Goal: Answer question/provide support

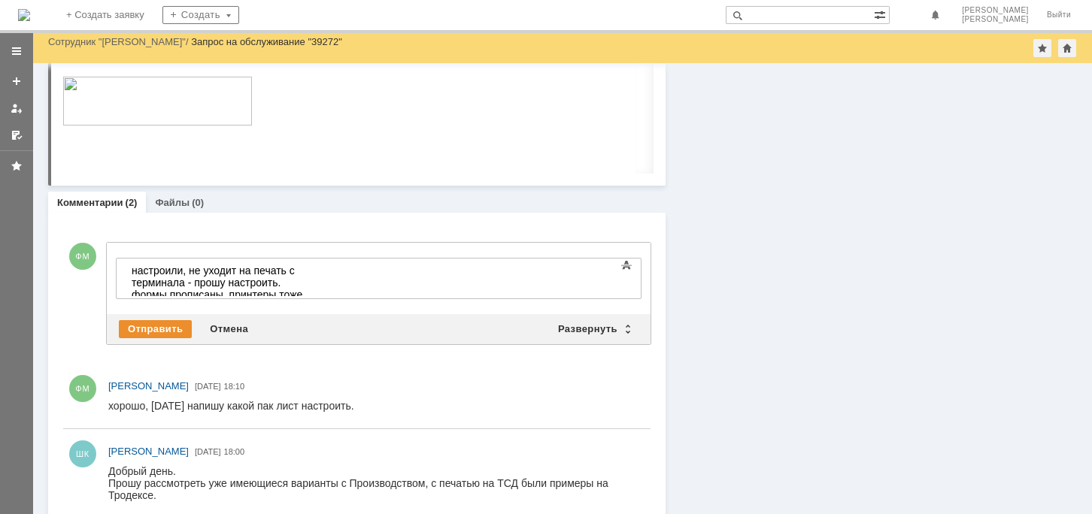
scroll to position [892, 0]
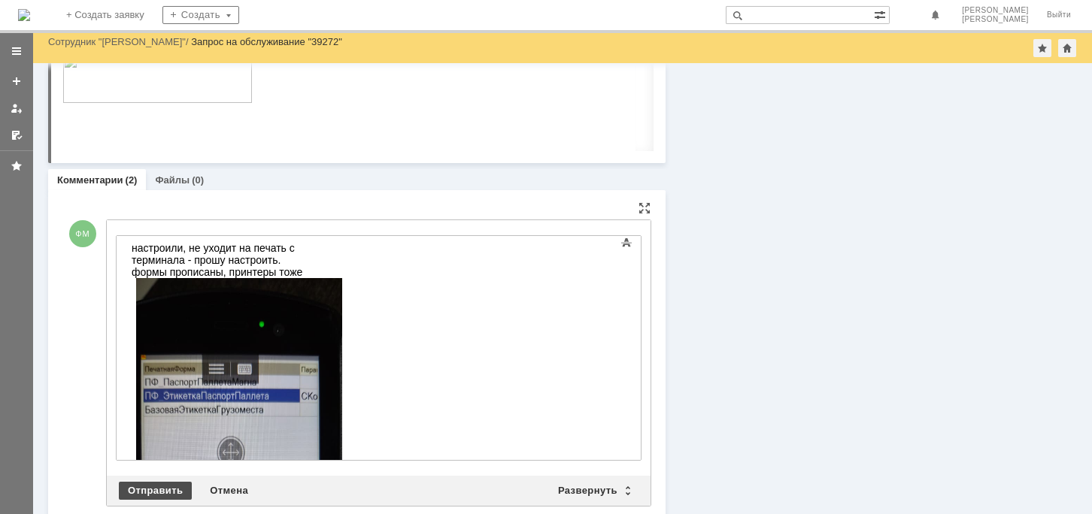
click at [135, 491] on div "Отправить" at bounding box center [155, 491] width 73 height 18
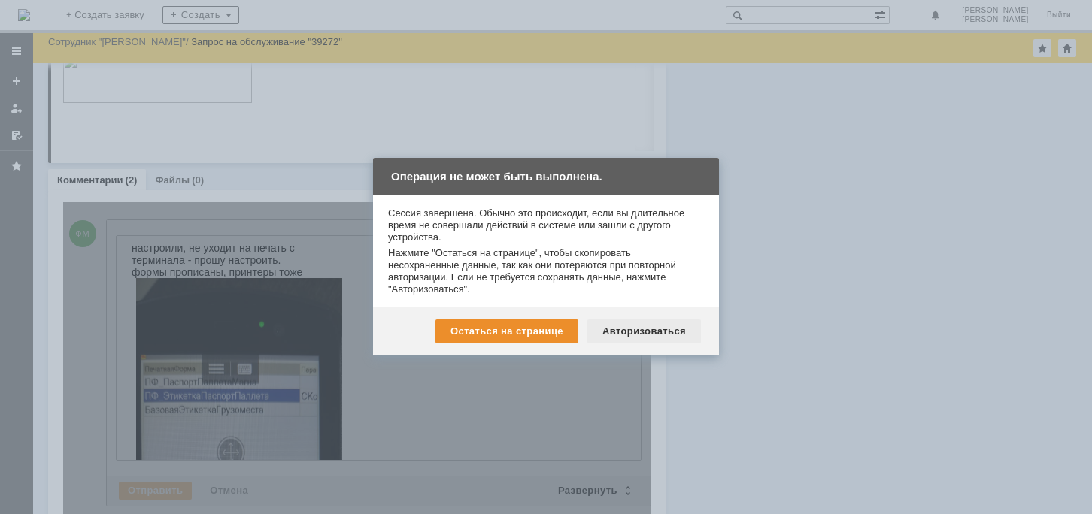
click at [622, 332] on div "Авторизоваться" at bounding box center [644, 332] width 114 height 24
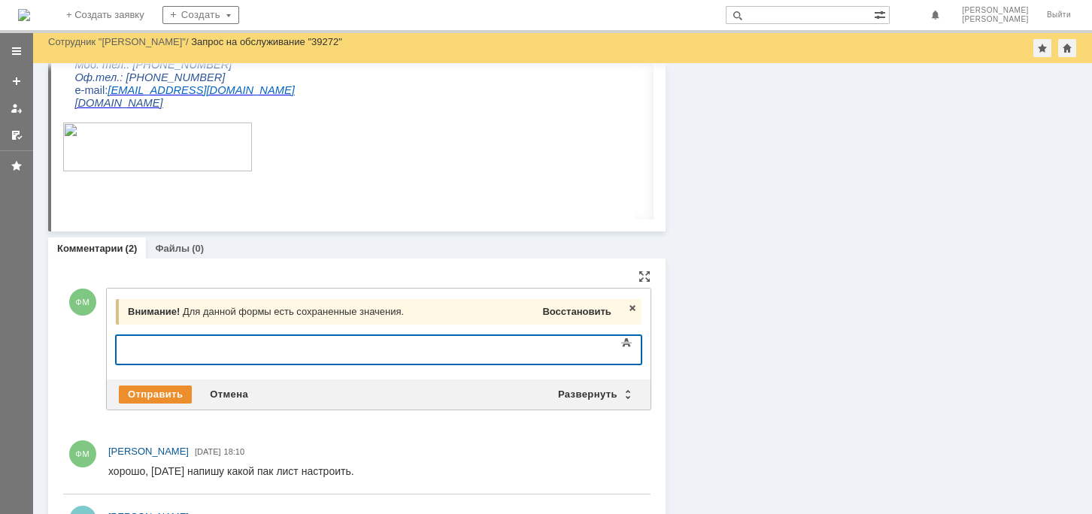
click at [564, 307] on span "Восстановить" at bounding box center [576, 311] width 68 height 11
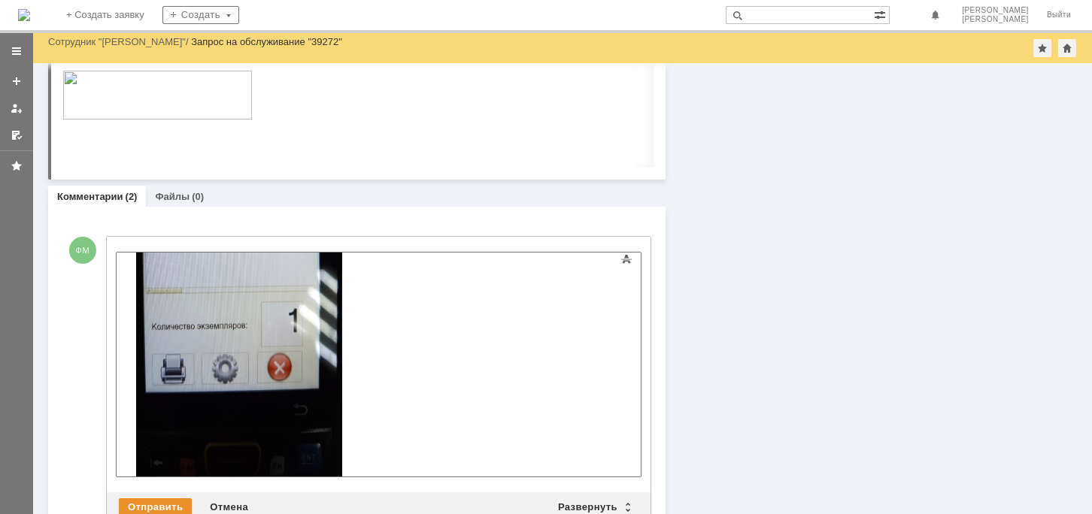
scroll to position [1079, 0]
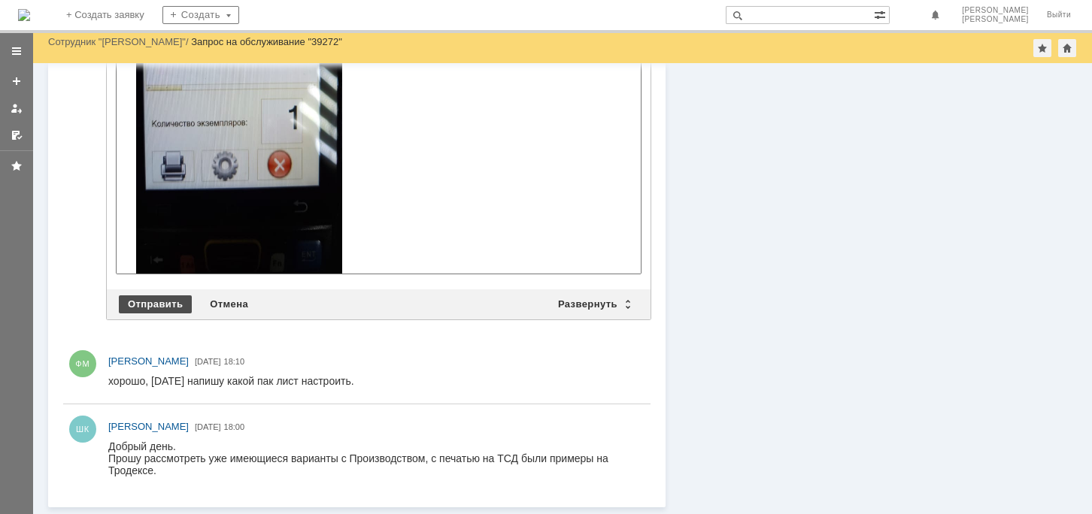
click at [150, 297] on div "Отправить" at bounding box center [155, 304] width 73 height 18
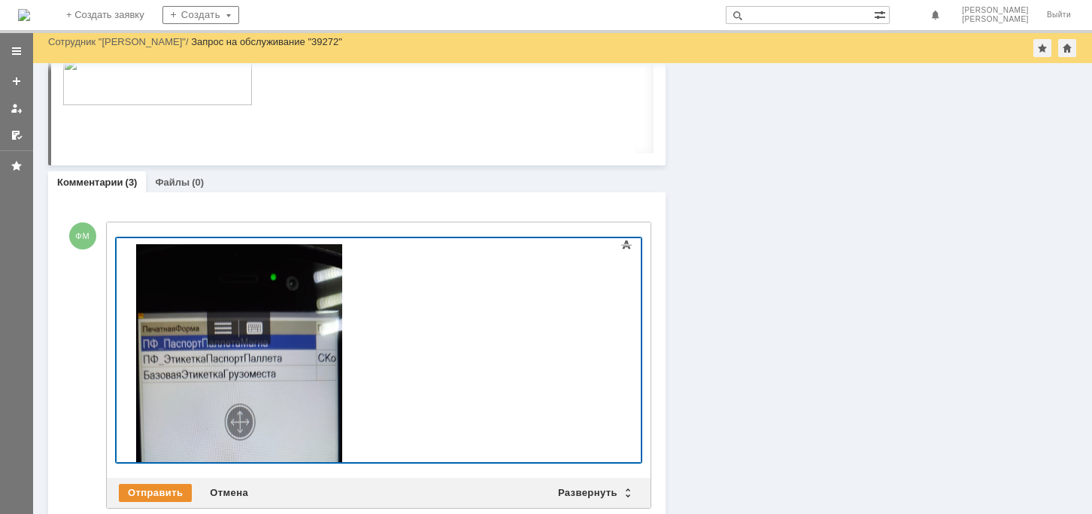
scroll to position [75, 0]
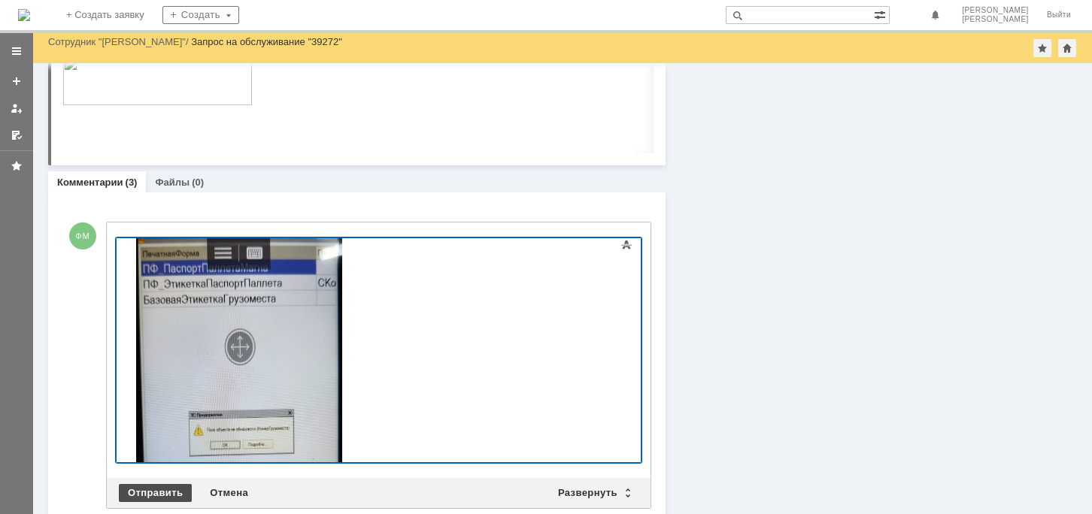
click at [152, 492] on div "Отправить" at bounding box center [155, 493] width 73 height 18
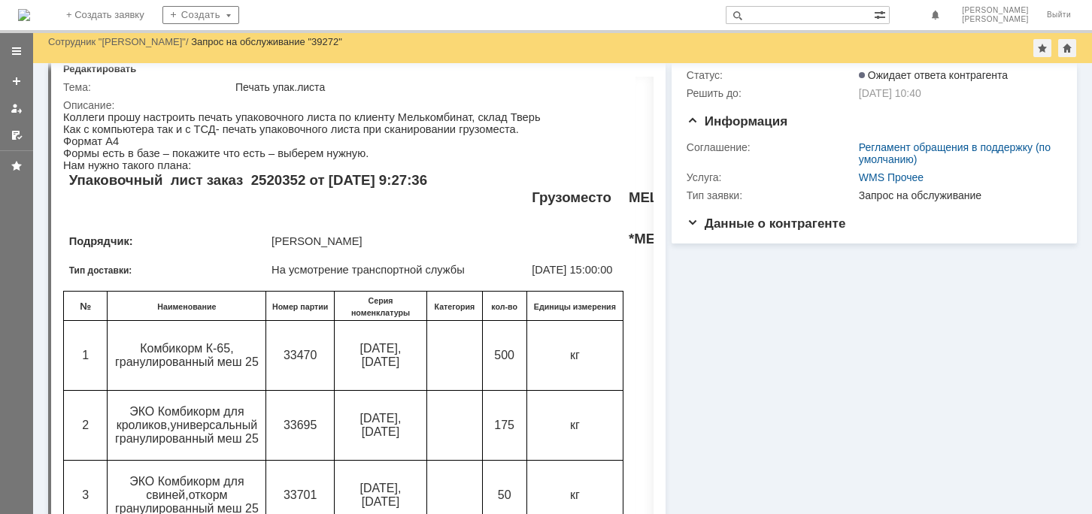
scroll to position [0, 0]
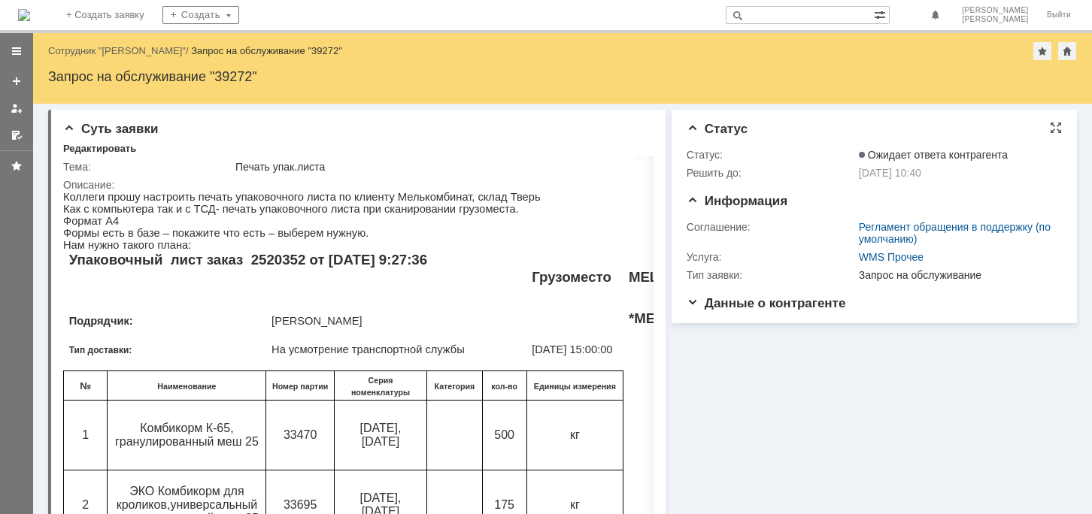
click at [1032, 134] on div "Статус" at bounding box center [873, 129] width 375 height 15
drag, startPoint x: 704, startPoint y: 401, endPoint x: 706, endPoint y: 390, distance: 10.6
